Goal: Find specific page/section: Find specific page/section

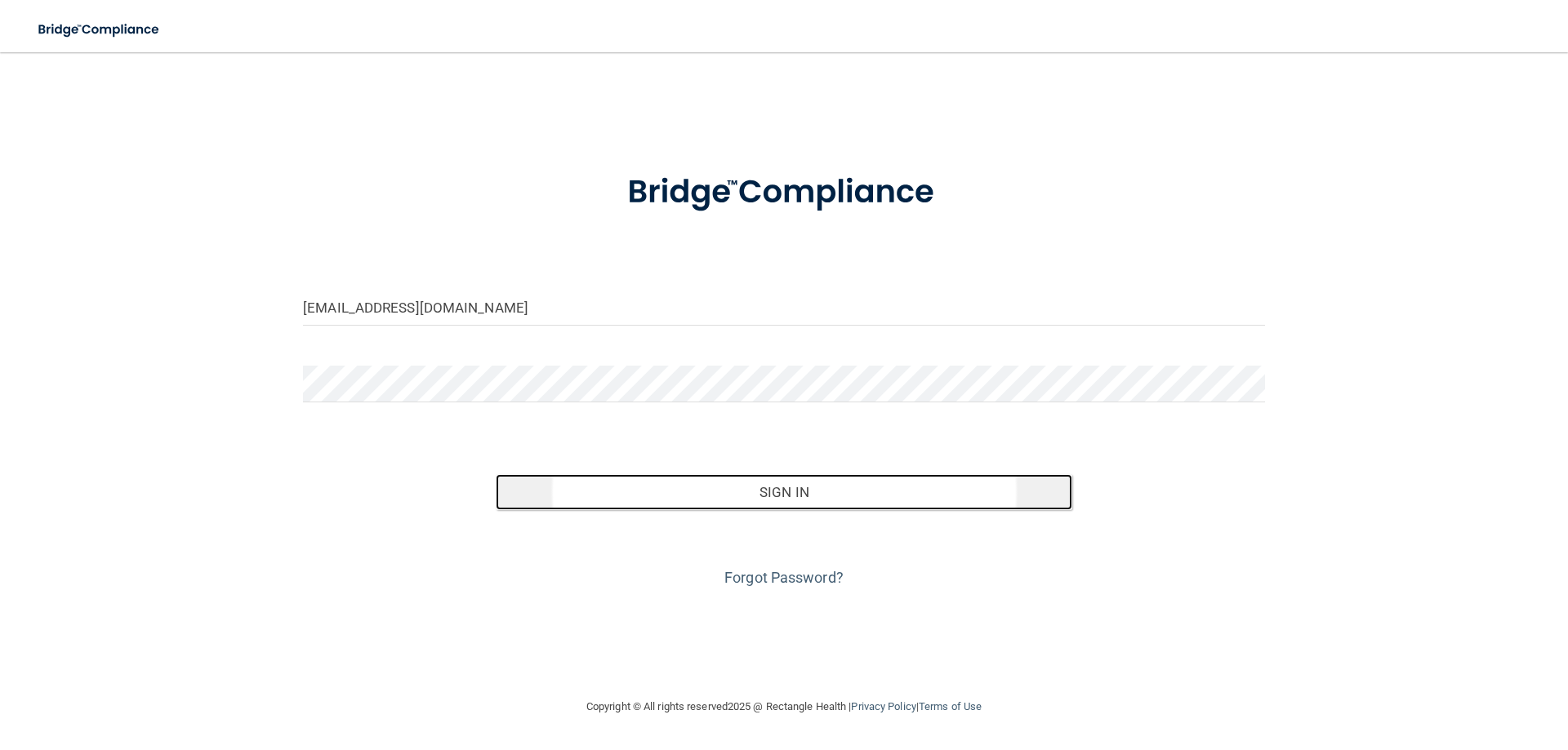
click at [903, 483] on button "Sign In" at bounding box center [784, 492] width 577 height 36
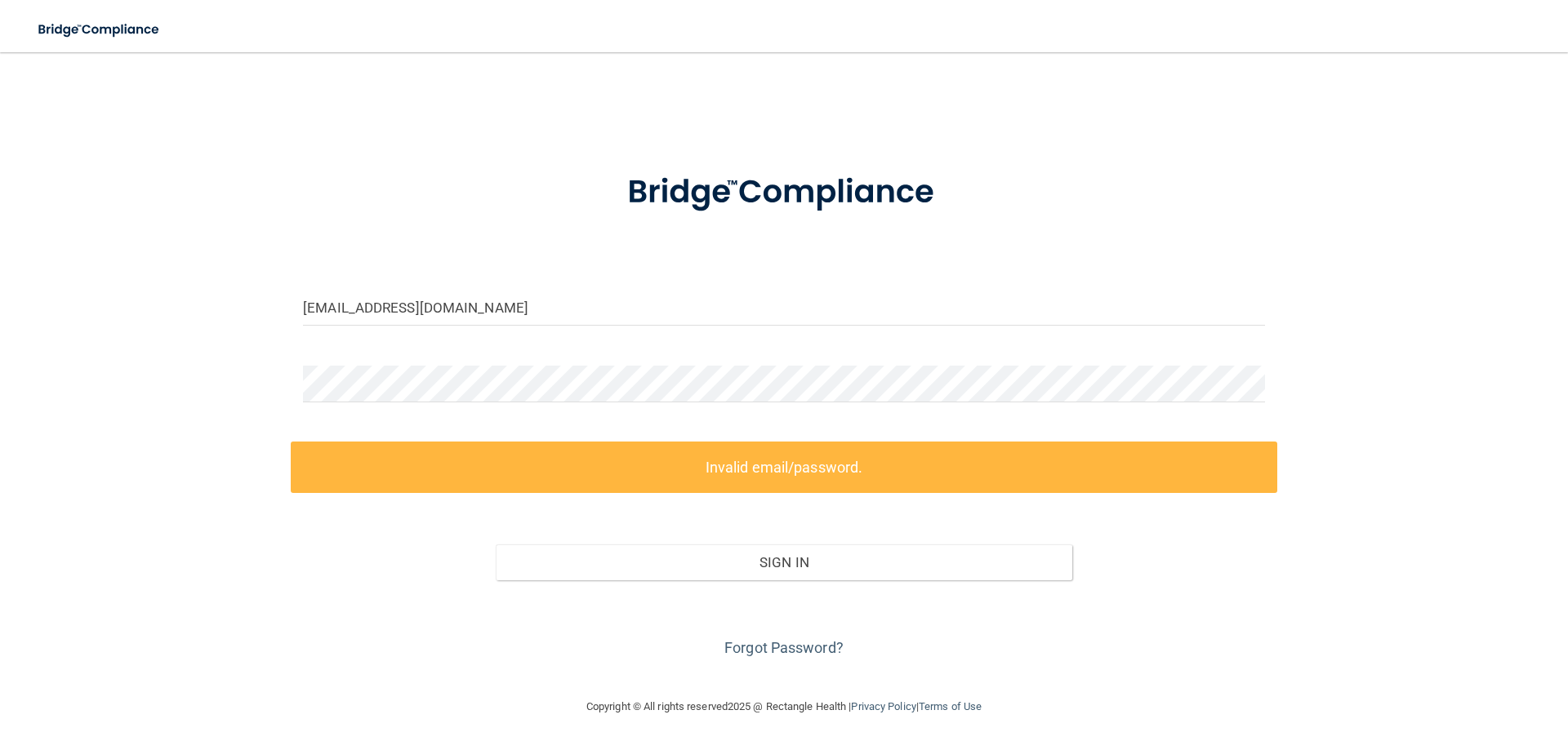
click at [710, 485] on label "Invalid email/password." at bounding box center [784, 467] width 987 height 52
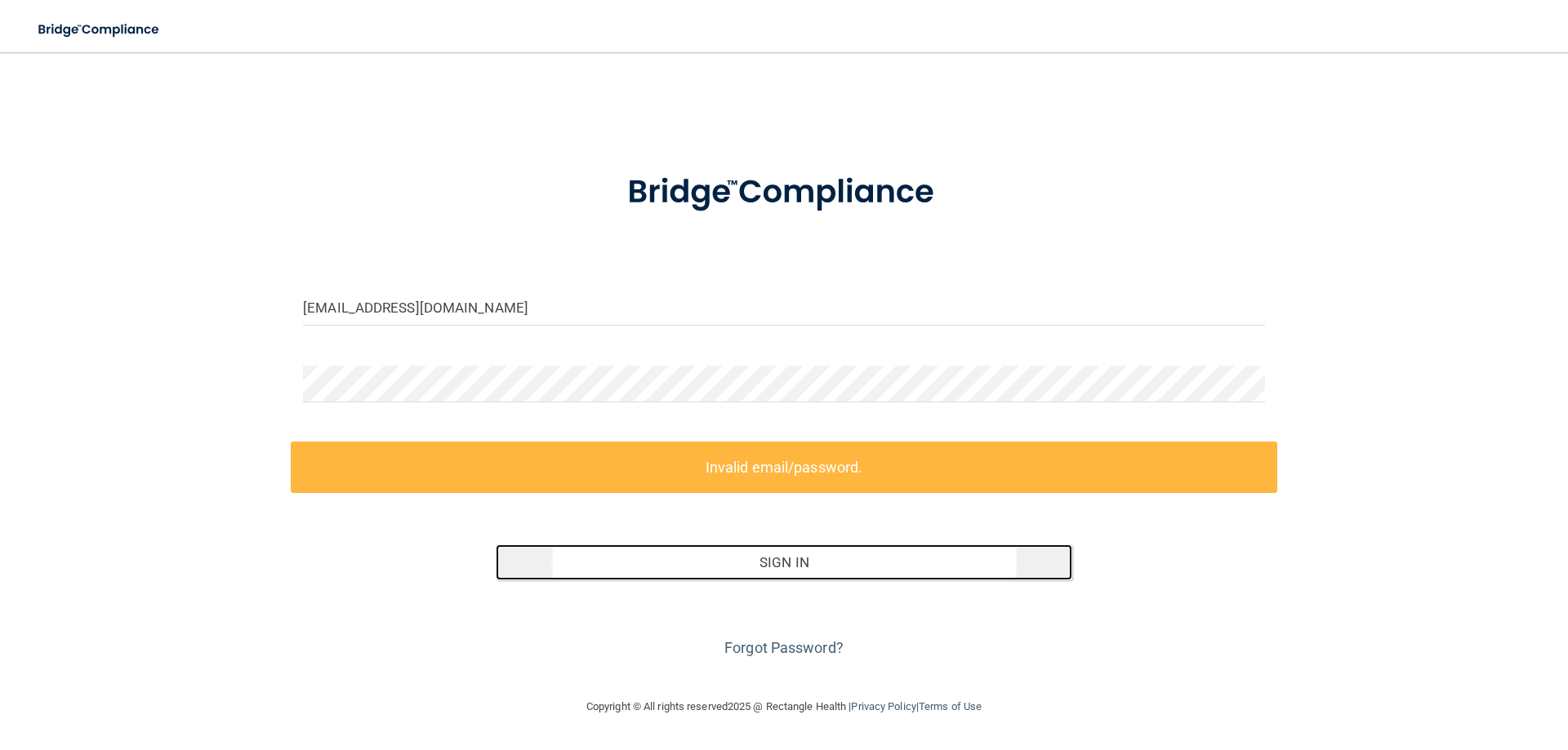
click at [694, 552] on button "Sign In" at bounding box center [784, 562] width 577 height 36
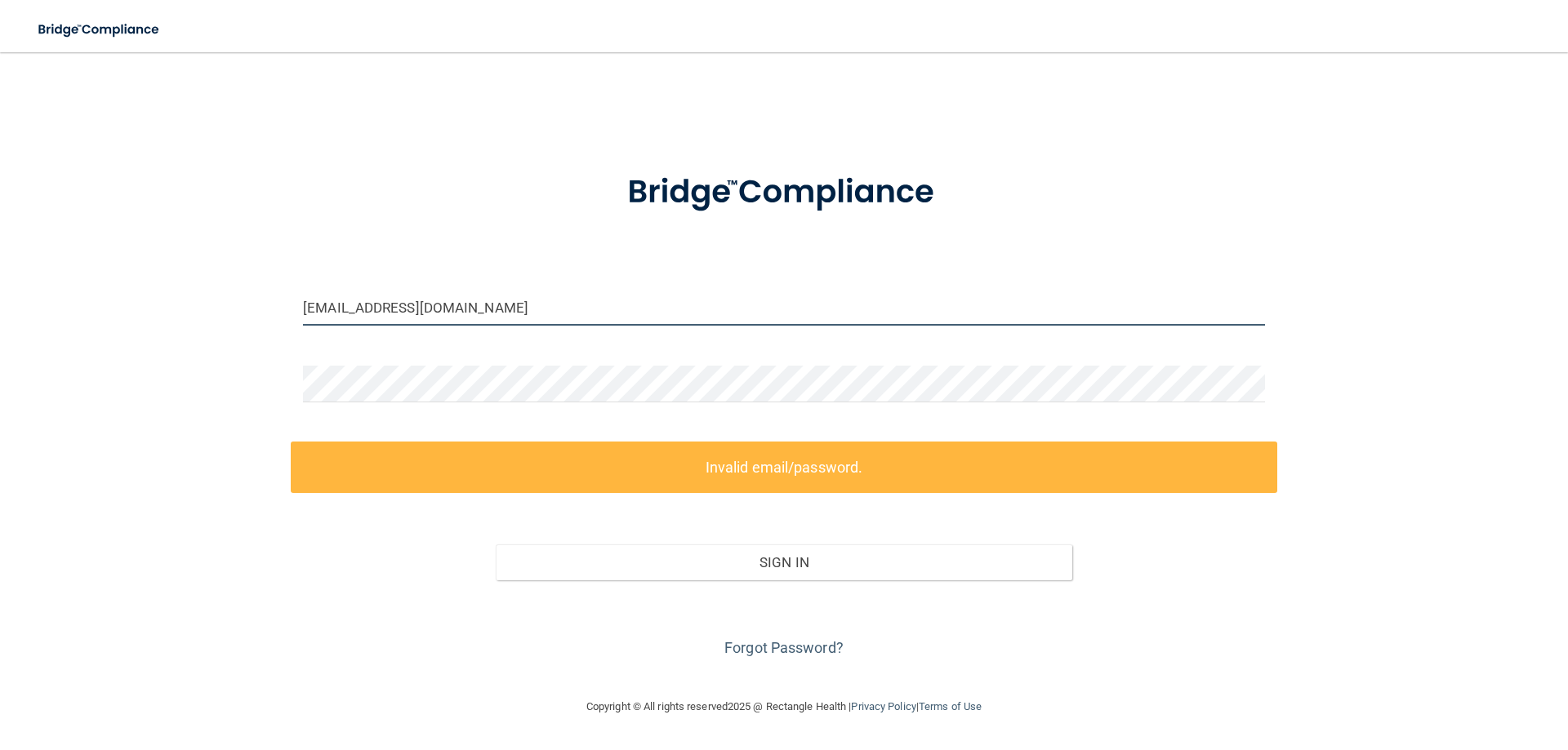
drag, startPoint x: 546, startPoint y: 297, endPoint x: 220, endPoint y: 301, distance: 326.0
click at [220, 301] on div "[EMAIL_ADDRESS][DOMAIN_NAME] Invalid email/password. You don't have permission …" at bounding box center [784, 374] width 1503 height 612
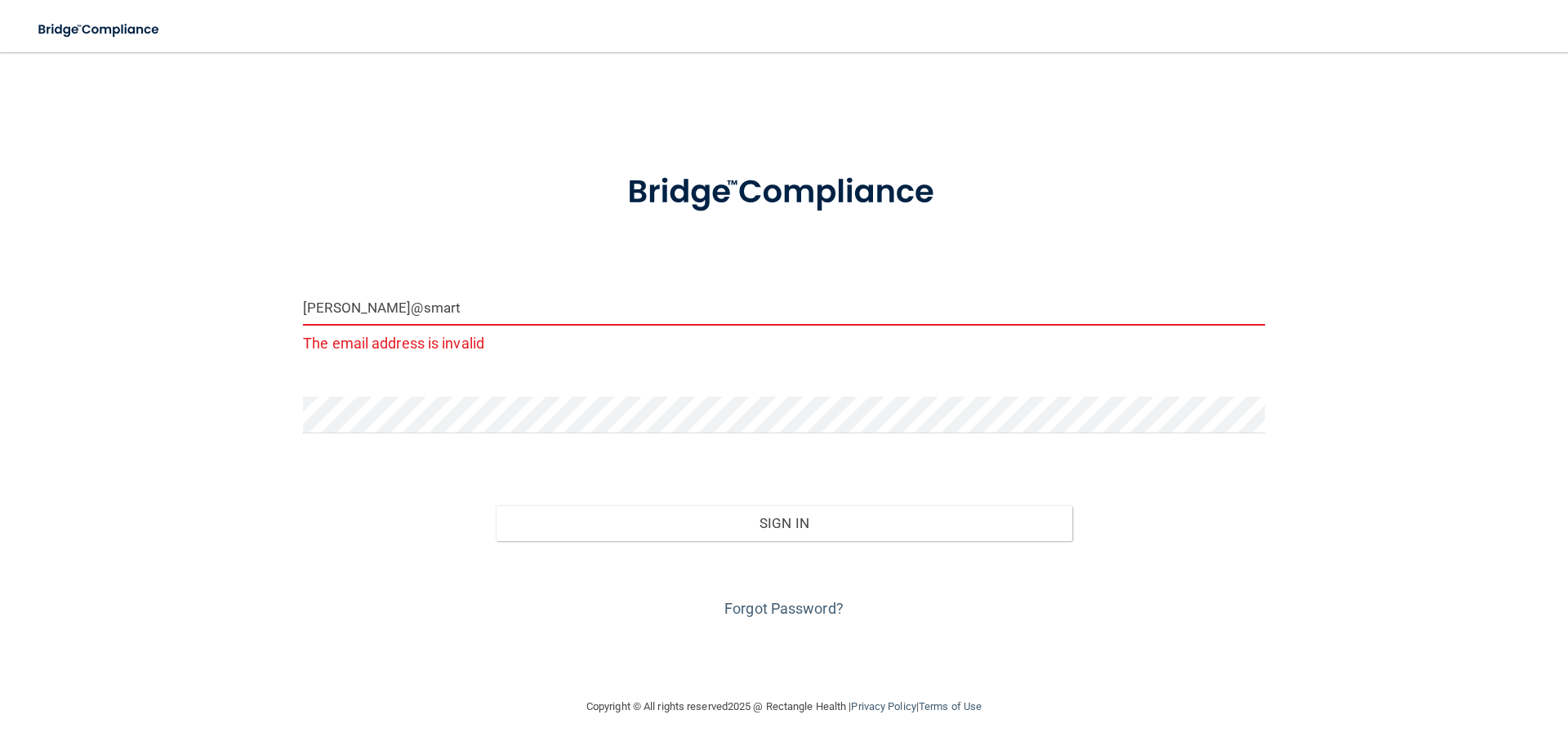
type input "[PERSON_NAME][EMAIL_ADDRESS][DOMAIN_NAME]"
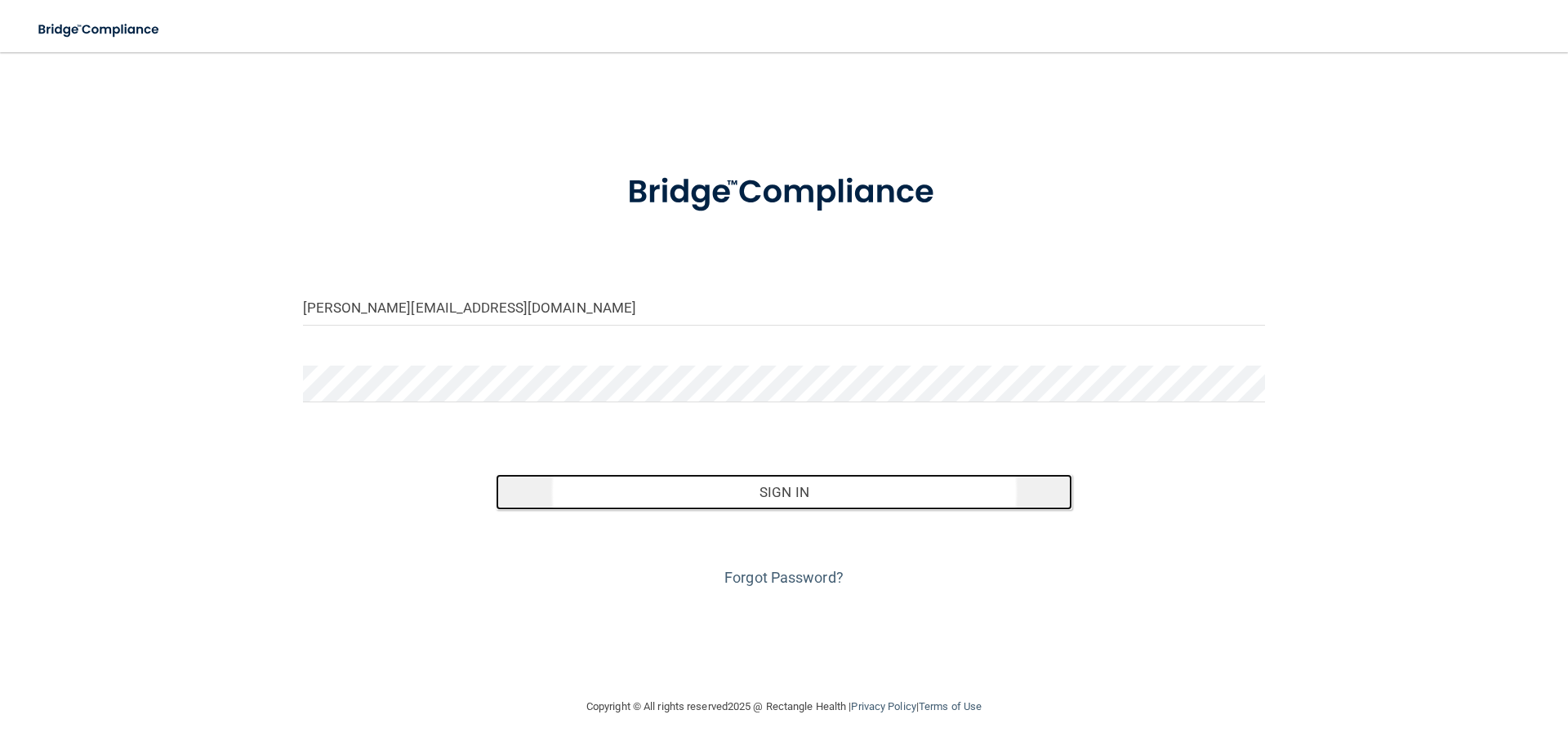
click at [621, 490] on button "Sign In" at bounding box center [784, 492] width 577 height 36
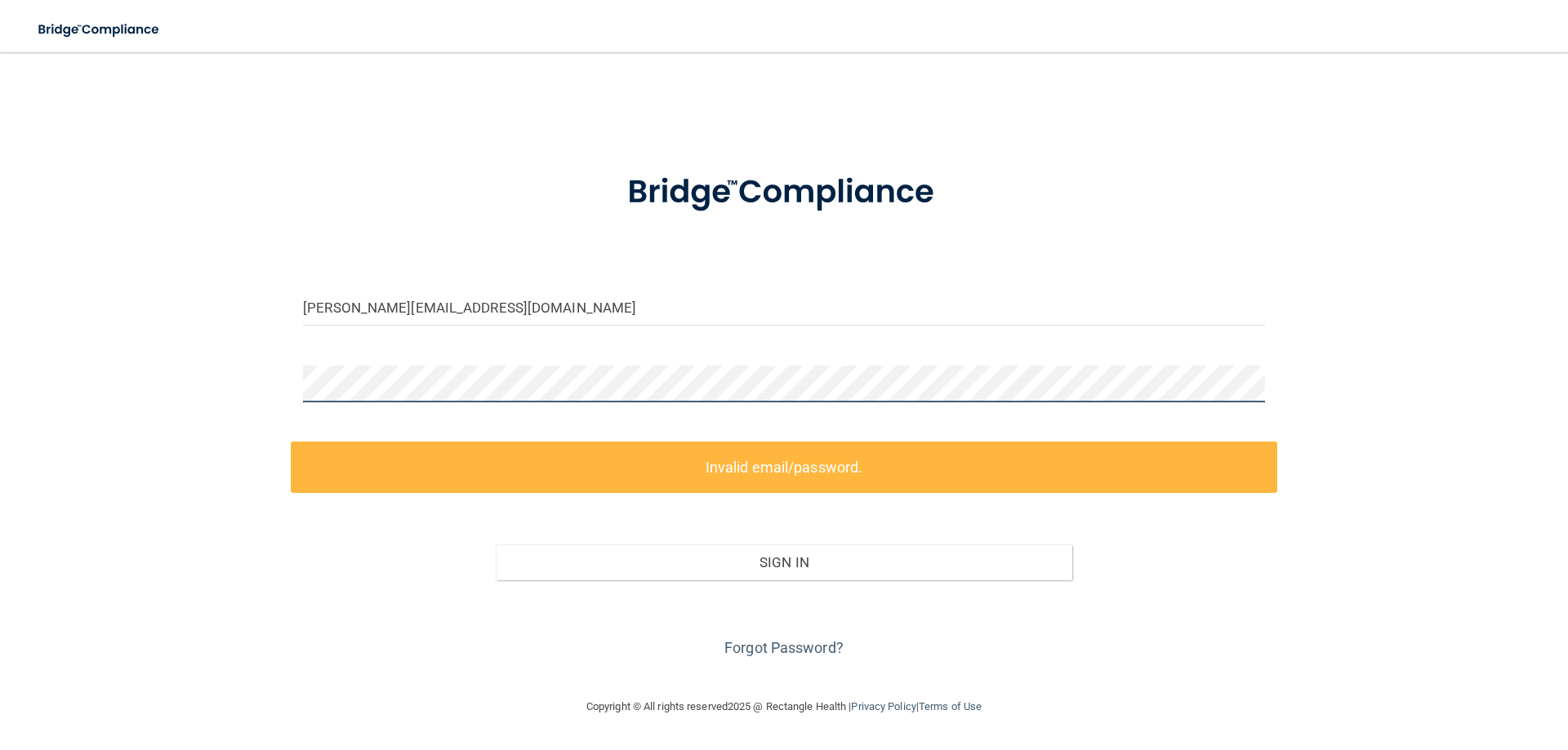
click at [169, 367] on div "[PERSON_NAME][EMAIL_ADDRESS][DOMAIN_NAME] Invalid email/password. You don't hav…" at bounding box center [784, 374] width 1503 height 612
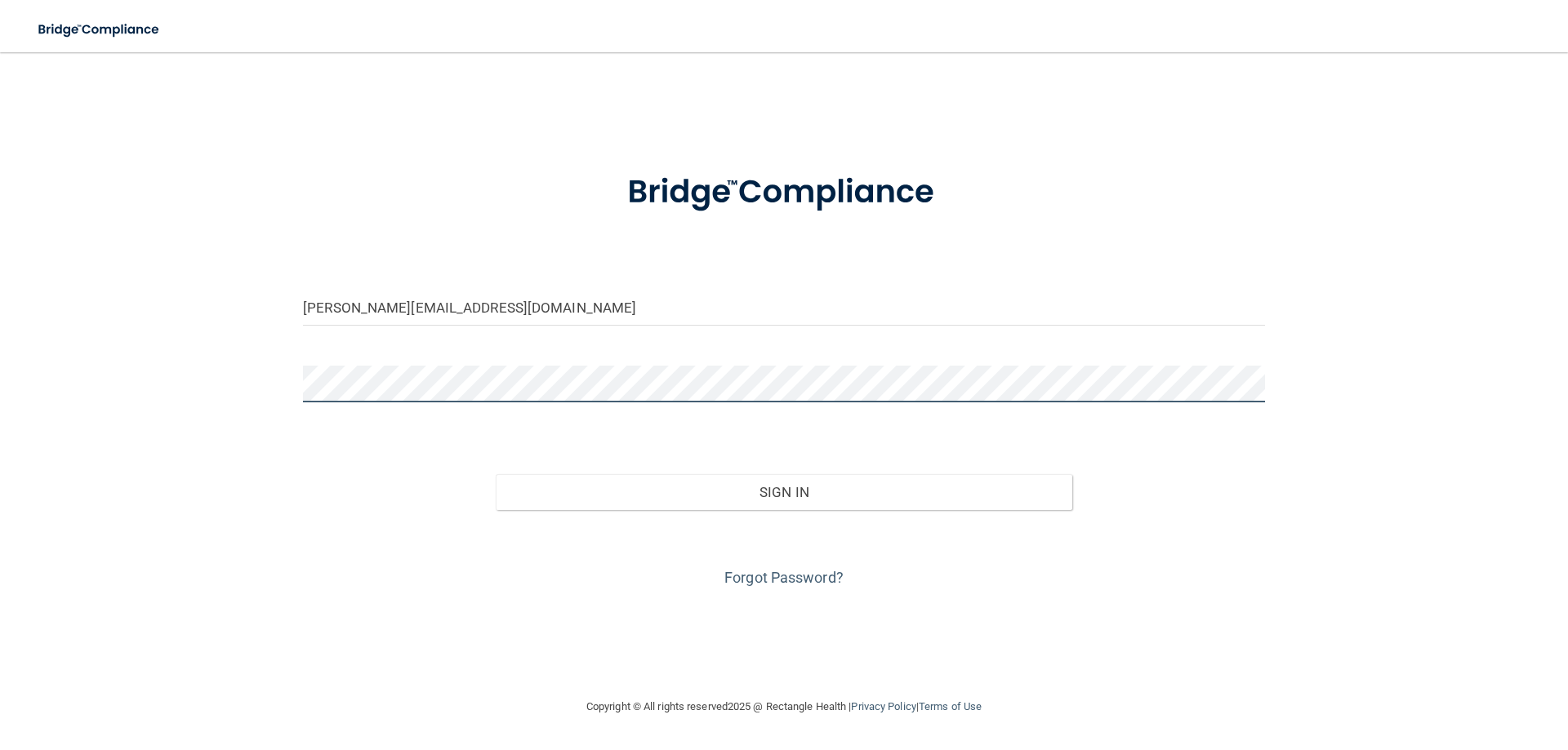
click at [495, 475] on button "Sign In" at bounding box center [784, 492] width 577 height 36
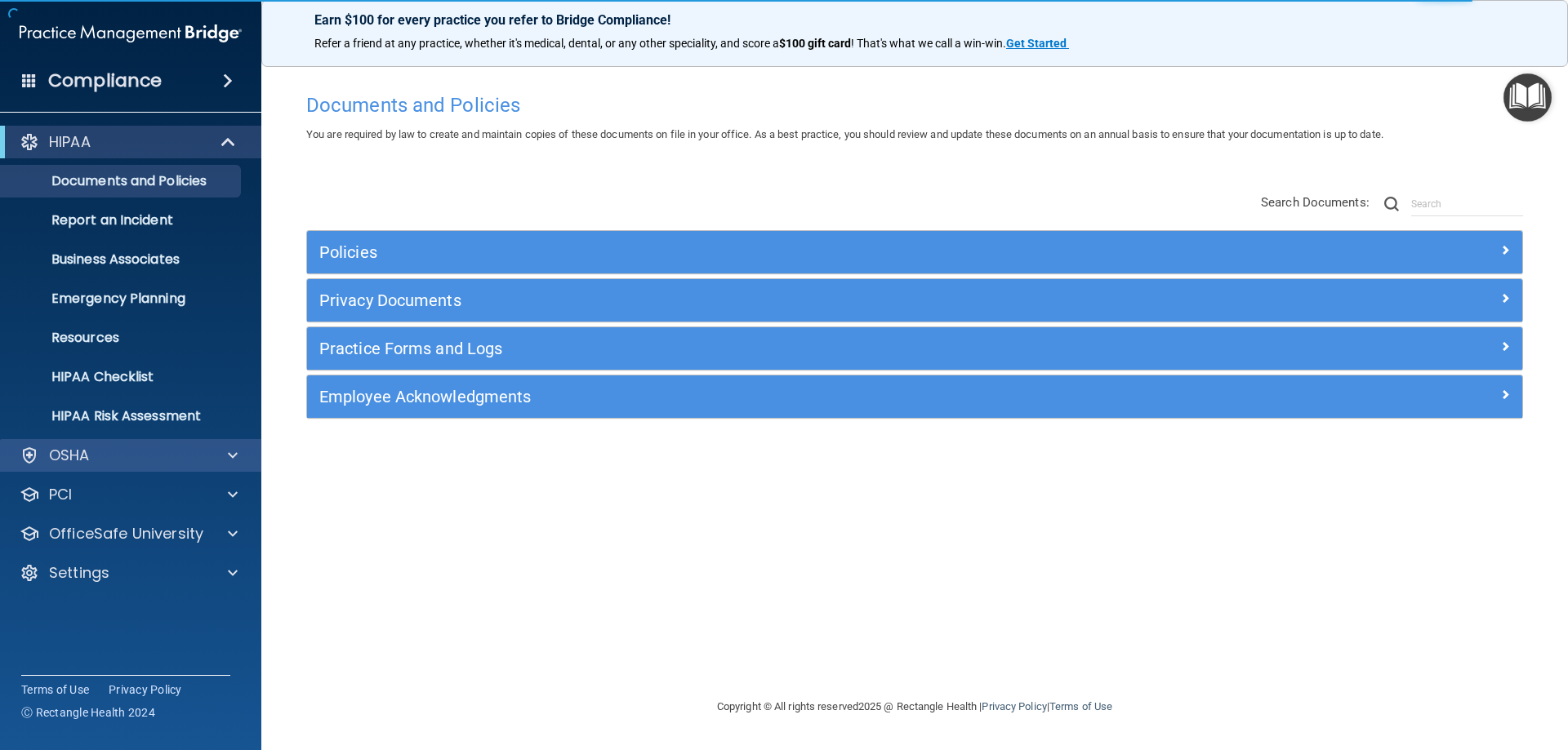
click at [112, 443] on div "OSHA" at bounding box center [131, 455] width 262 height 32
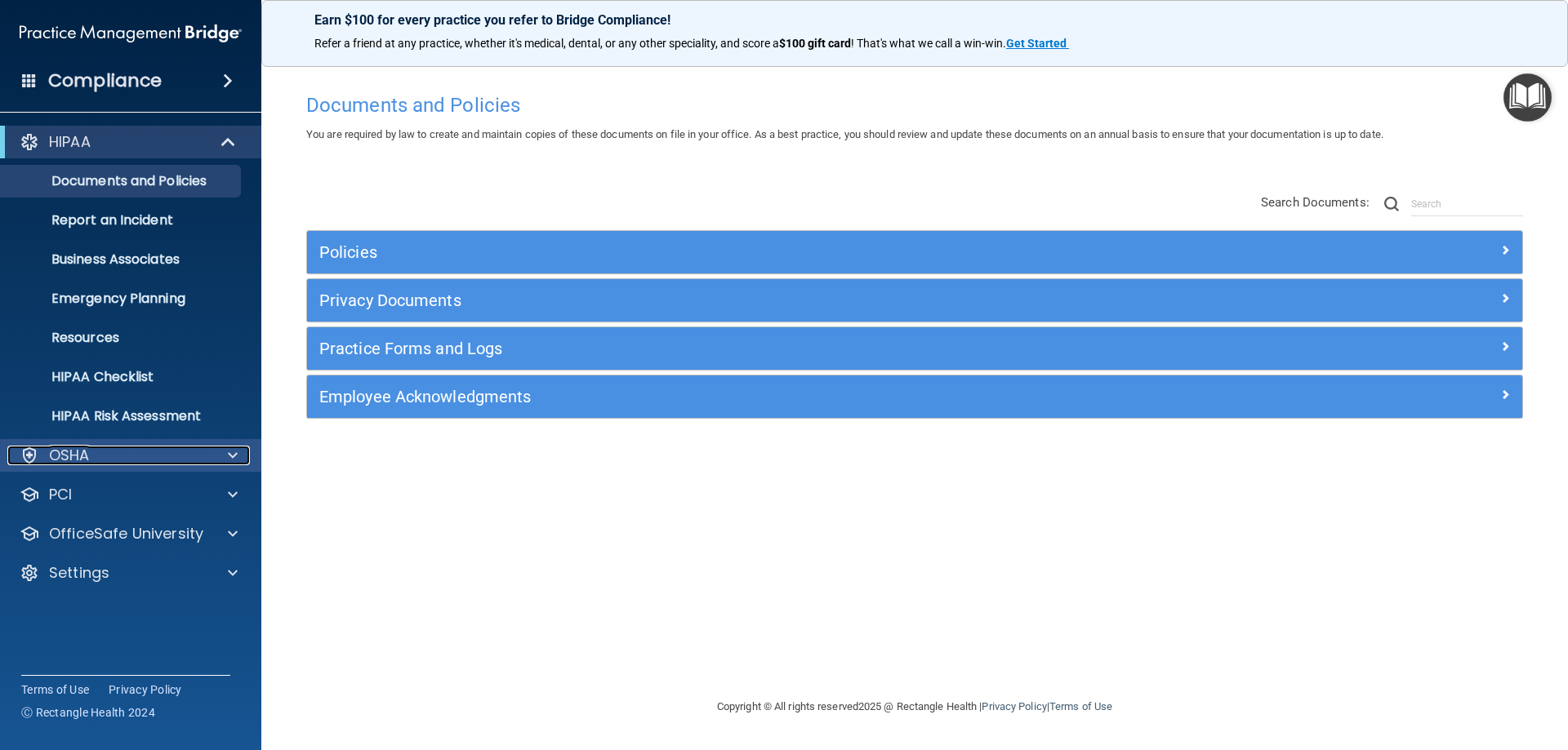
click at [236, 450] on div at bounding box center [231, 455] width 41 height 20
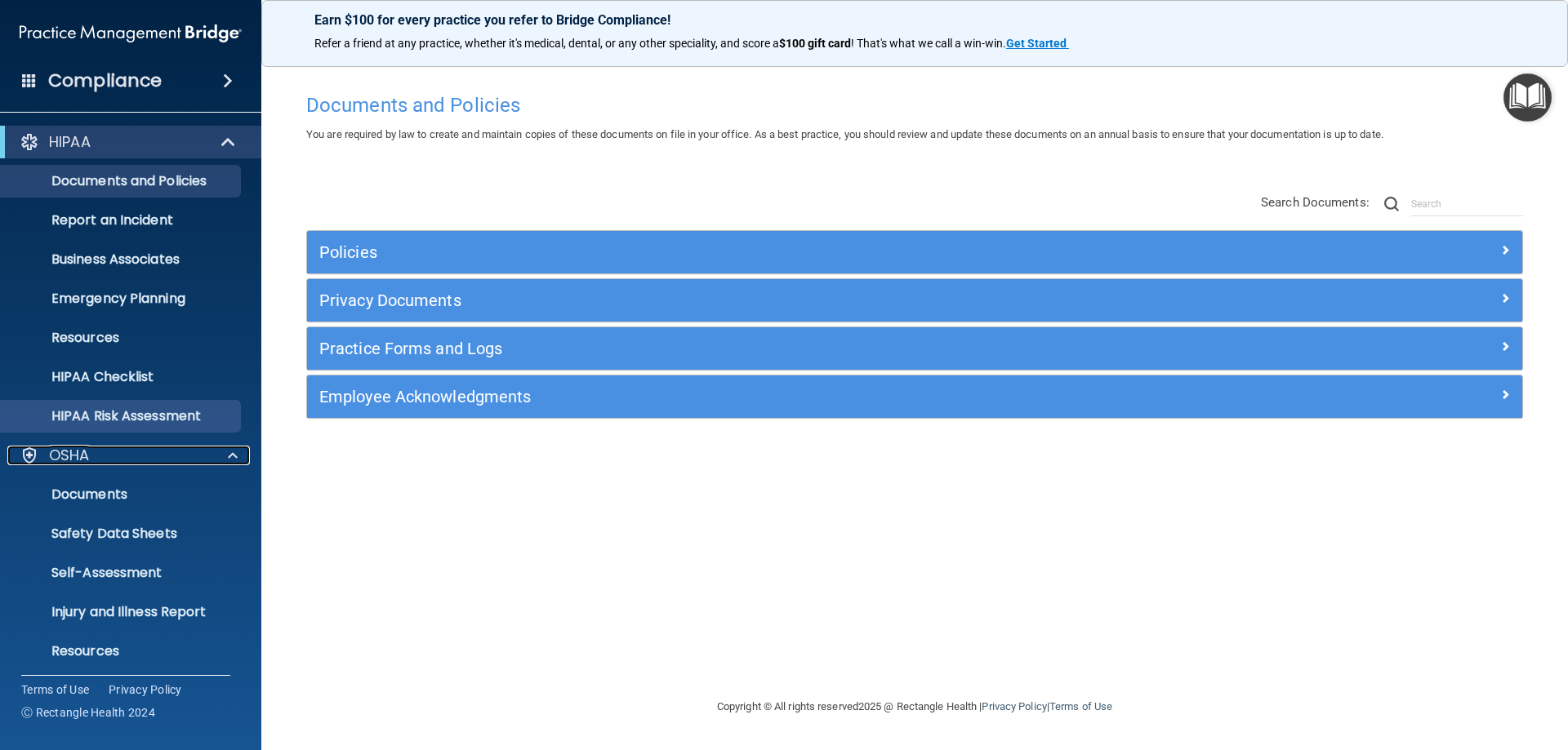
scroll to position [123, 0]
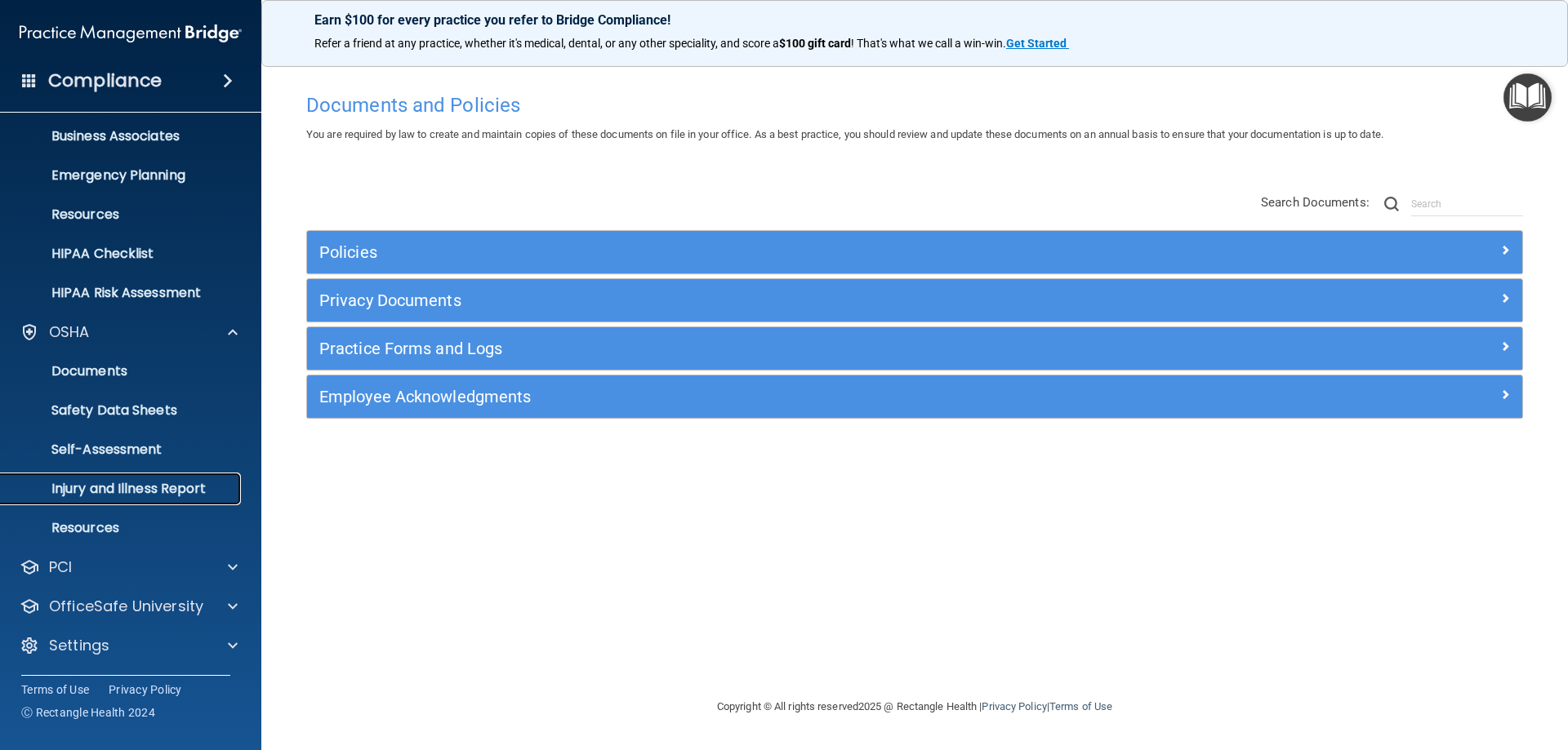
click at [103, 490] on p "Injury and Illness Report" at bounding box center [122, 488] width 223 height 17
